Goal: Navigation & Orientation: Find specific page/section

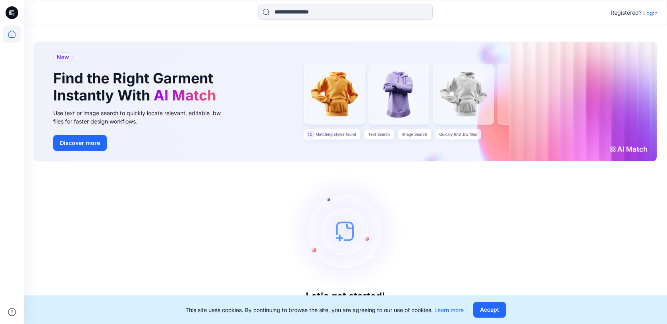
click at [487, 307] on button "Accept" at bounding box center [489, 310] width 33 height 16
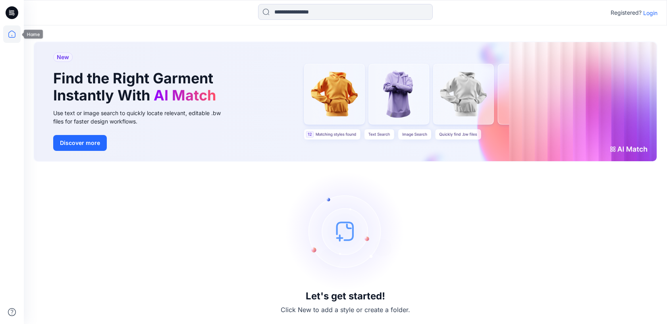
click at [10, 13] on icon at bounding box center [10, 13] width 3 height 0
click at [8, 32] on icon at bounding box center [11, 33] width 17 height 17
click at [646, 13] on p "Login" at bounding box center [650, 13] width 14 height 8
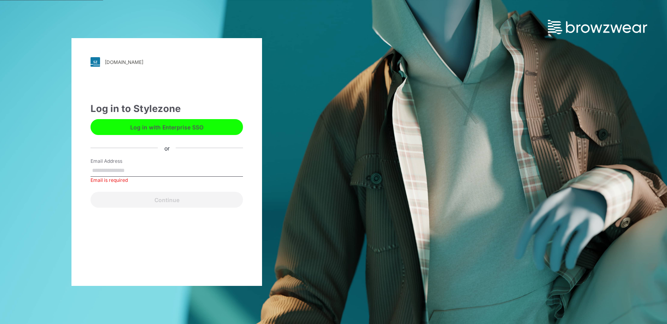
click at [163, 163] on div "Email Address Email is required" at bounding box center [166, 170] width 152 height 24
click at [144, 167] on input "Email Address" at bounding box center [166, 171] width 152 height 12
type input "**********"
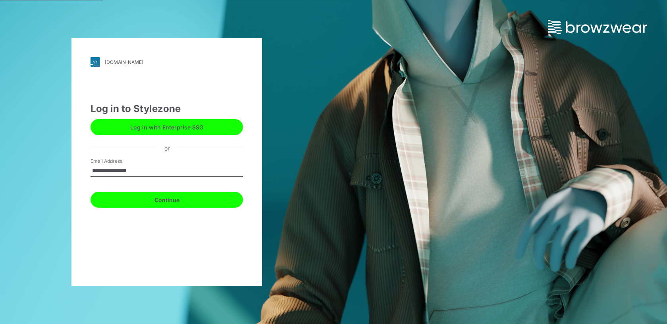
click at [134, 198] on button "Continue" at bounding box center [166, 200] width 152 height 16
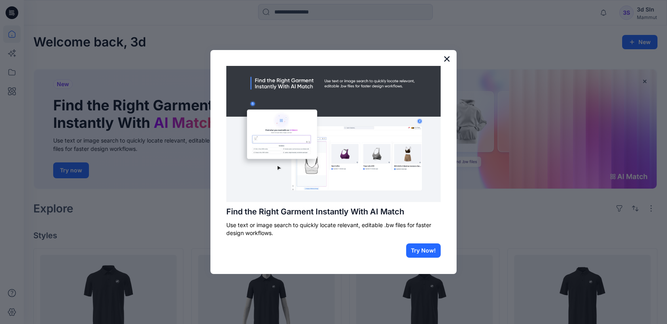
click at [443, 58] on button "×" at bounding box center [447, 58] width 8 height 13
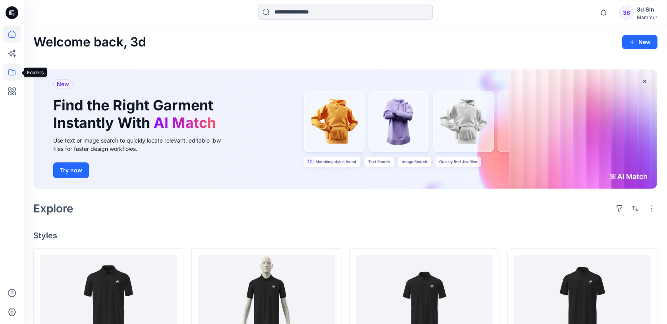
click at [11, 69] on icon at bounding box center [11, 72] width 7 height 6
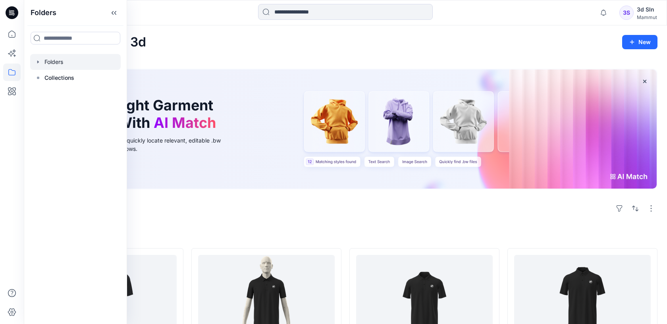
click at [59, 61] on div at bounding box center [75, 62] width 90 height 16
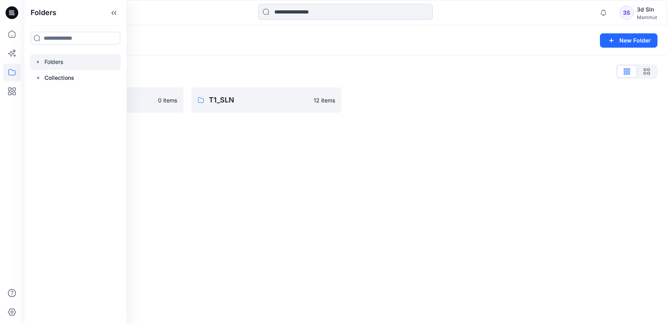
click at [335, 208] on div "Folders New Folder Folders List S25 SLN 0 items T1_SLN 12 items" at bounding box center [345, 174] width 643 height 298
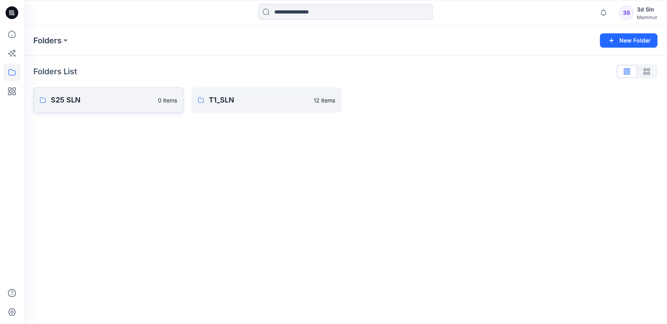
click at [60, 101] on p "S25 SLN" at bounding box center [102, 99] width 102 height 11
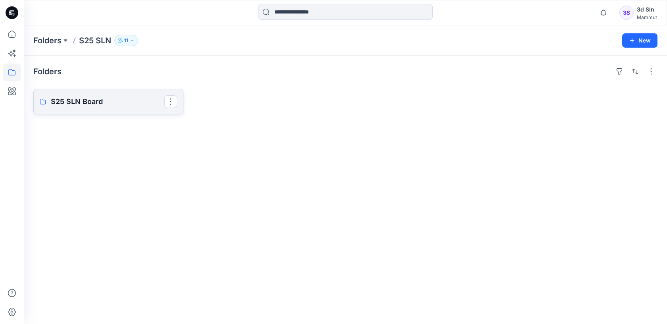
click at [82, 106] on p "S25 SLN Board" at bounding box center [107, 101] width 113 height 11
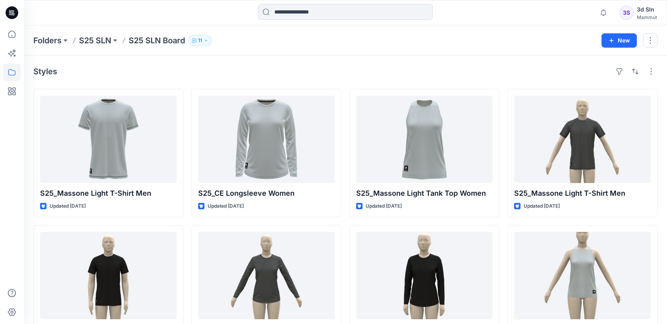
click at [200, 40] on p "11" at bounding box center [200, 40] width 4 height 9
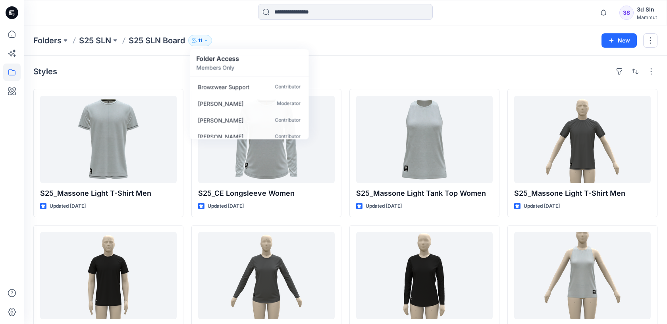
click at [154, 76] on div "Styles" at bounding box center [345, 71] width 624 height 13
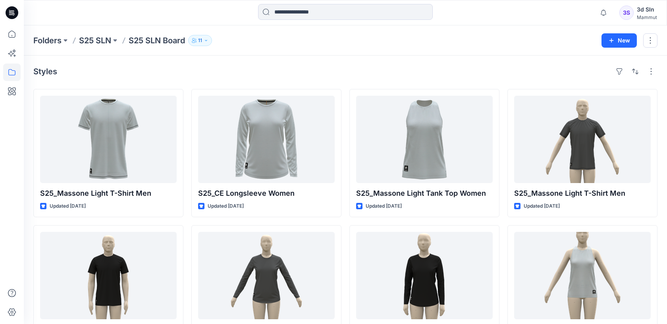
click at [200, 35] on button "11" at bounding box center [200, 40] width 24 height 11
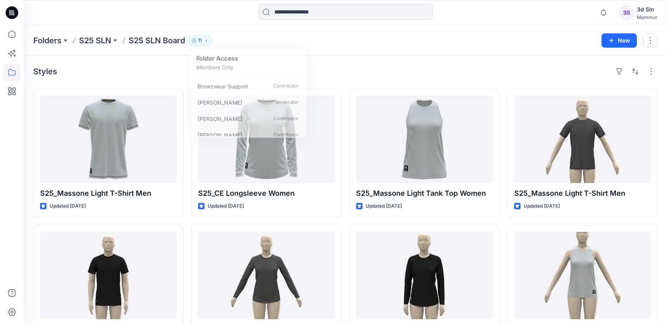
click at [365, 56] on div "Styles S25_Massone Light T-Shirt Men Updated [DATE] S25_Massone Light T-Shirt M…" at bounding box center [345, 209] width 643 height 307
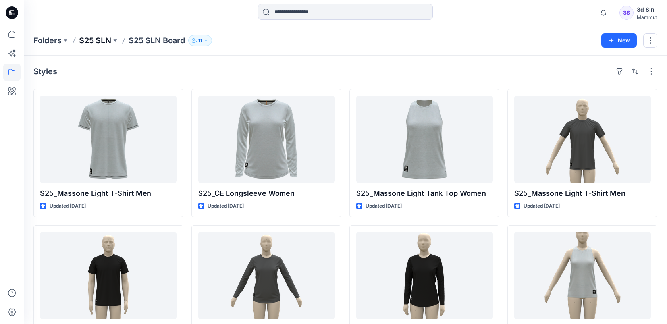
click at [86, 38] on p "S25 SLN" at bounding box center [95, 40] width 32 height 11
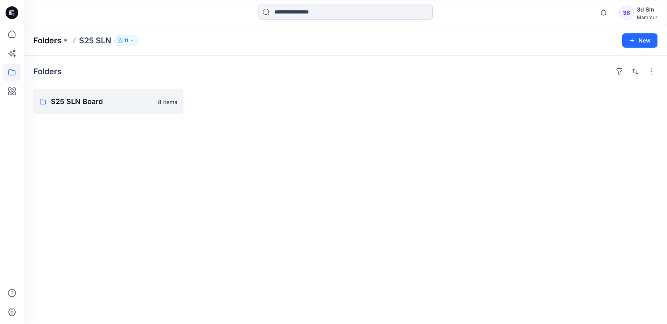
click at [41, 41] on p "Folders" at bounding box center [47, 40] width 28 height 11
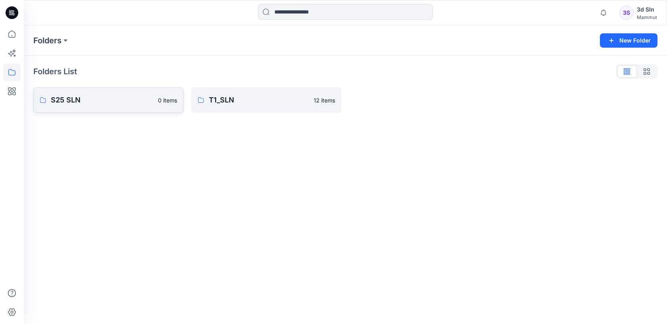
click at [64, 99] on p "S25 SLN" at bounding box center [102, 99] width 102 height 11
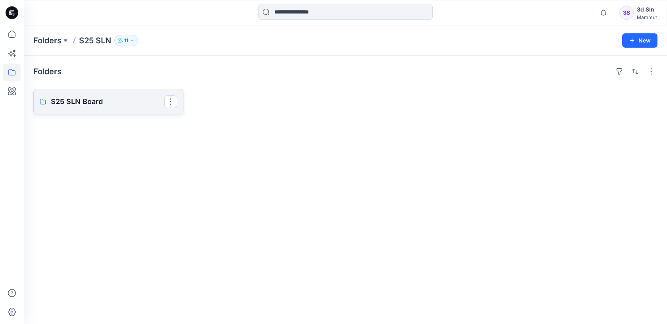
click at [64, 104] on p "S25 SLN Board" at bounding box center [107, 101] width 113 height 11
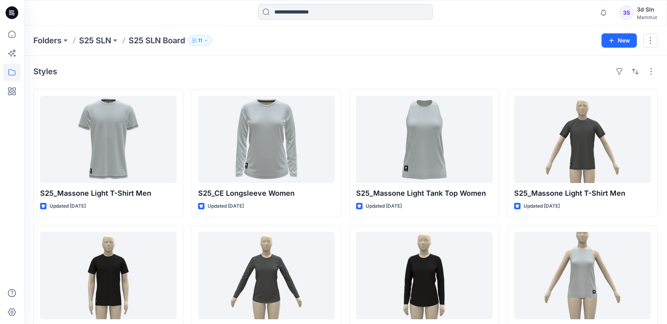
click at [202, 39] on p "11" at bounding box center [200, 40] width 4 height 9
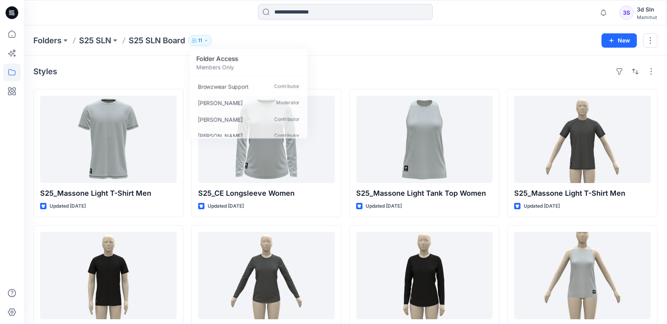
click at [340, 71] on div "Styles" at bounding box center [345, 71] width 624 height 13
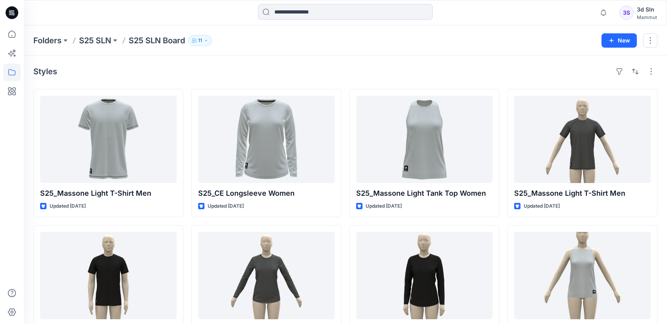
click at [190, 40] on button "11" at bounding box center [200, 40] width 24 height 11
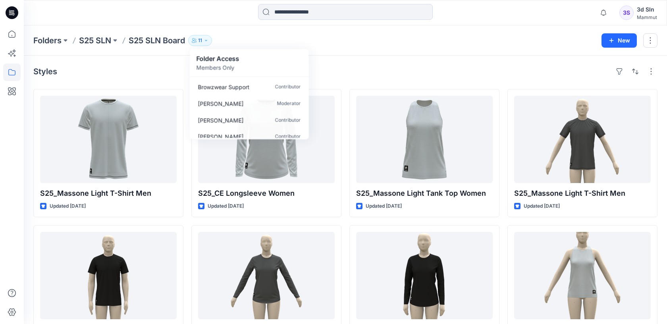
click at [125, 71] on div "Styles" at bounding box center [345, 71] width 624 height 13
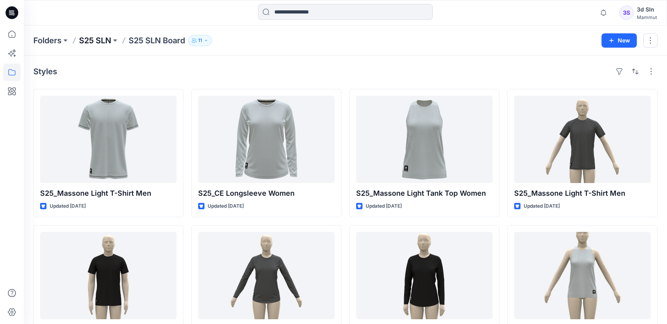
click at [99, 41] on p "S25 SLN" at bounding box center [95, 40] width 32 height 11
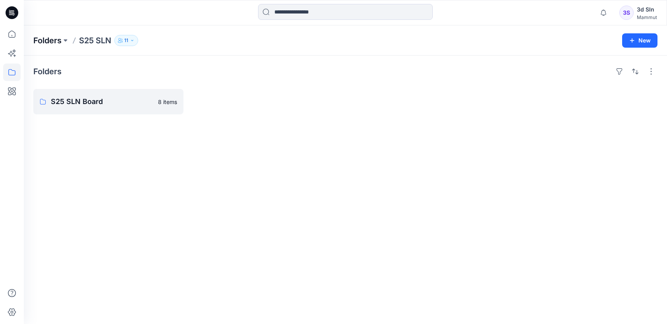
click at [48, 42] on p "Folders" at bounding box center [47, 40] width 28 height 11
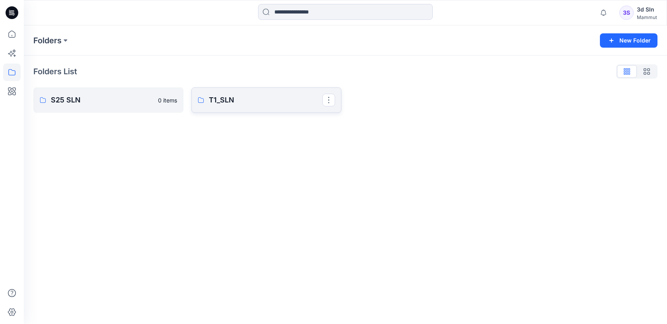
click at [233, 108] on link "T1_SLN" at bounding box center [266, 99] width 150 height 25
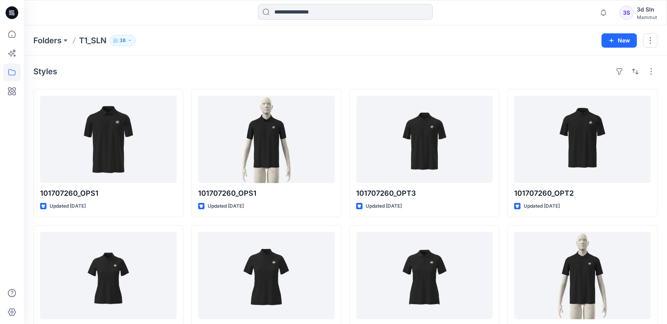
click at [121, 42] on p "38" at bounding box center [122, 40] width 6 height 9
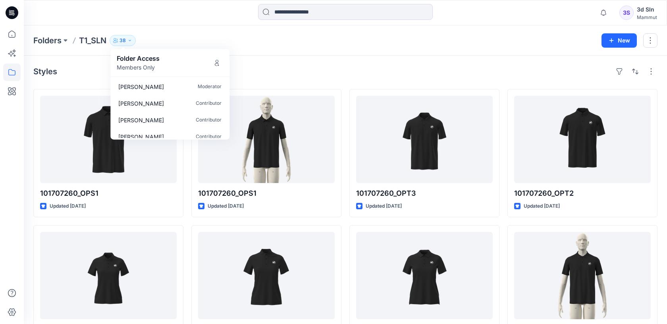
click at [293, 60] on div "Styles 101707260_OPS1 Updated [DATE] 101707270-OPS3 Updated [DATE] 101707260_OP…" at bounding box center [345, 277] width 643 height 443
